Goal: Navigation & Orientation: Understand site structure

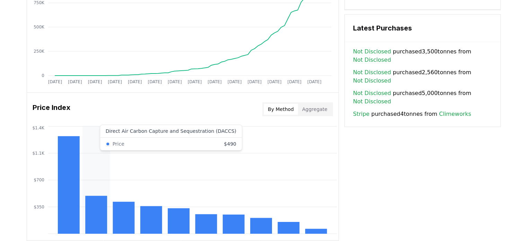
scroll to position [519, 0]
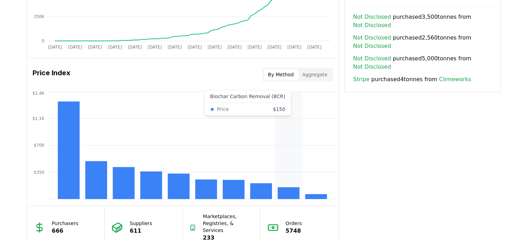
click at [294, 193] on rect at bounding box center [288, 193] width 22 height 12
click at [314, 71] on button "Aggregate" at bounding box center [315, 74] width 34 height 11
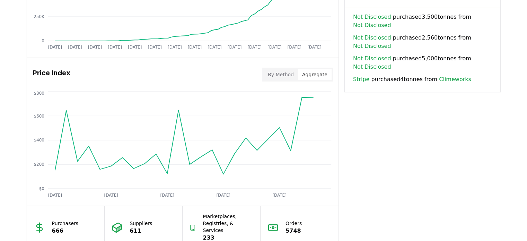
click at [291, 74] on button "By Method" at bounding box center [281, 74] width 34 height 11
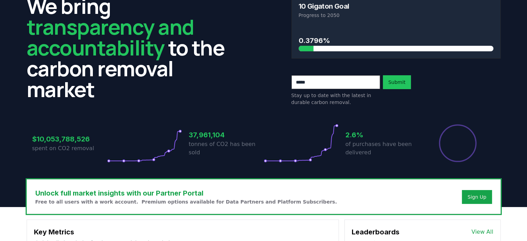
scroll to position [0, 0]
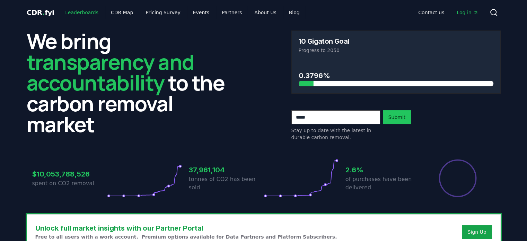
click at [75, 15] on link "Leaderboards" at bounding box center [82, 12] width 44 height 12
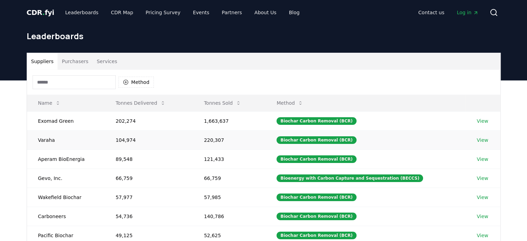
click at [51, 140] on td "Varaha" at bounding box center [66, 139] width 78 height 19
click at [86, 15] on link "Leaderboards" at bounding box center [82, 12] width 44 height 12
click at [108, 12] on link "CDR Map" at bounding box center [121, 12] width 33 height 12
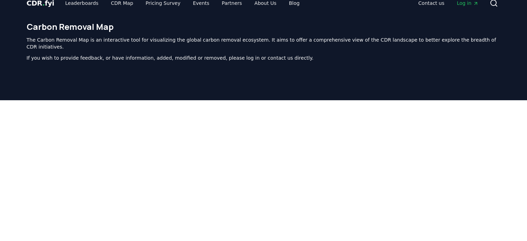
scroll to position [6, 0]
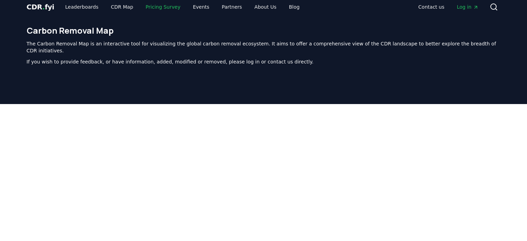
click at [148, 7] on link "Pricing Survey" at bounding box center [163, 7] width 46 height 12
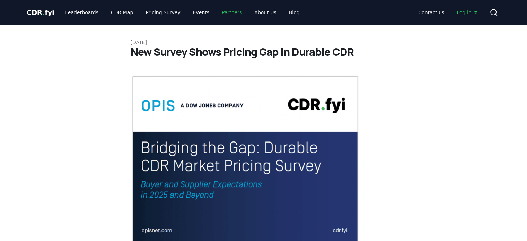
click at [219, 14] on link "Partners" at bounding box center [231, 12] width 31 height 12
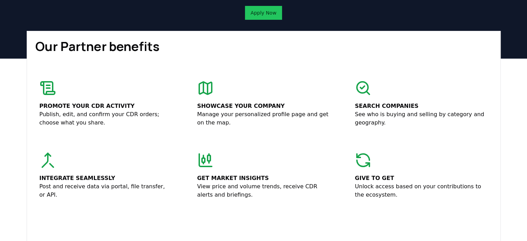
scroll to position [104, 0]
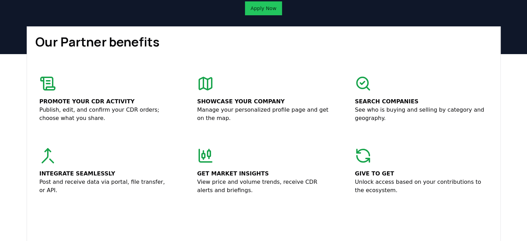
click at [212, 87] on icon at bounding box center [205, 83] width 17 height 17
click at [362, 86] on icon at bounding box center [363, 83] width 17 height 17
drag, startPoint x: 359, startPoint y: 85, endPoint x: 372, endPoint y: 104, distance: 23.7
click at [359, 85] on icon at bounding box center [363, 83] width 17 height 17
click at [373, 106] on p "See who is buying and selling by category and geography." at bounding box center [421, 114] width 133 height 17
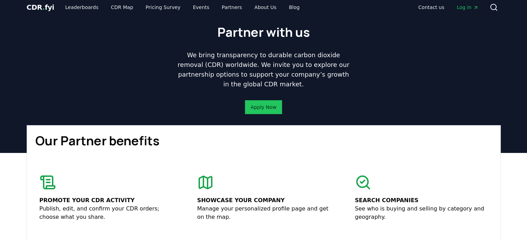
scroll to position [0, 0]
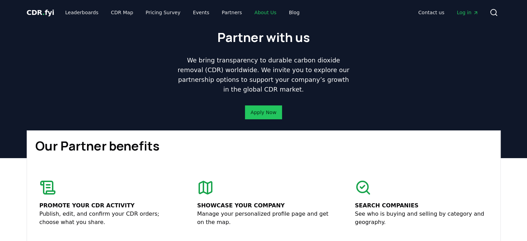
click at [251, 14] on link "About Us" at bounding box center [265, 12] width 33 height 12
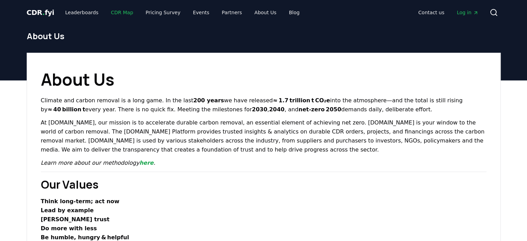
click at [108, 14] on link "CDR Map" at bounding box center [121, 12] width 33 height 12
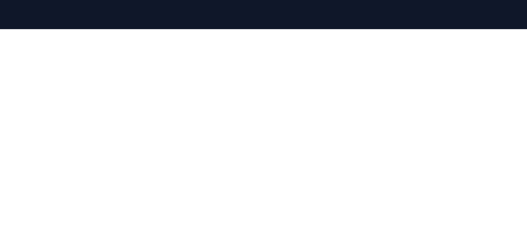
scroll to position [75, 0]
